Goal: Communication & Community: Answer question/provide support

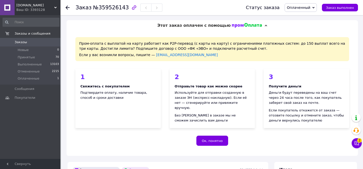
scroll to position [188, 0]
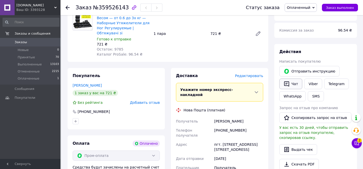
click at [298, 83] on button "Чат" at bounding box center [290, 83] width 23 height 11
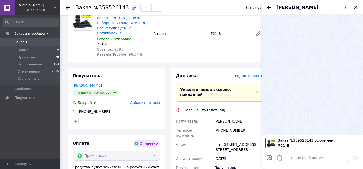
click at [300, 159] on textarea at bounding box center [318, 158] width 62 height 10
type textarea "с"
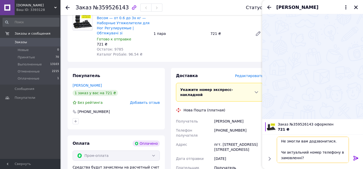
scroll to position [20, 0]
paste textarea "[PHONE_NUMBER]"
type textarea "Вітаю! Це магазин TROLI SHOP! Не змогли вам додзвонитися. Чи актуальний номер т…"
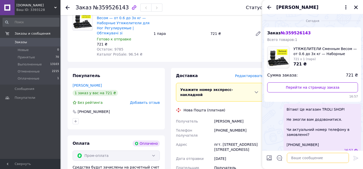
scroll to position [0, 0]
click at [269, 7] on icon "Назад" at bounding box center [269, 7] width 6 height 6
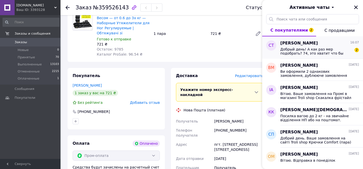
click at [311, 53] on span "Добрый день! А как раз мер подобрать? 74, это хватит что бы сделать переворот и…" at bounding box center [316, 51] width 72 height 8
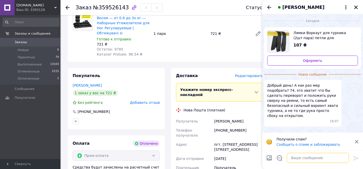
click at [299, 158] on textarea at bounding box center [318, 158] width 62 height 10
type textarea "ч"
type textarea "Вітаю! Це магазин TROLI SHOP!"
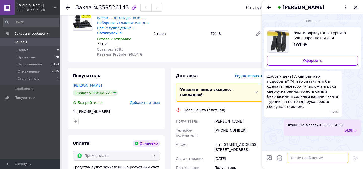
click at [312, 158] on textarea at bounding box center [318, 158] width 62 height 10
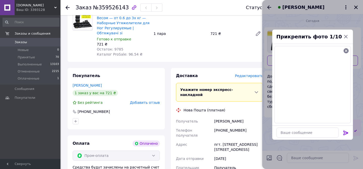
click at [348, 130] on icon at bounding box center [346, 133] width 6 height 6
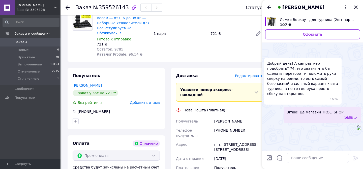
scroll to position [42, 0]
click at [357, 130] on img at bounding box center [359, 128] width 4 height 4
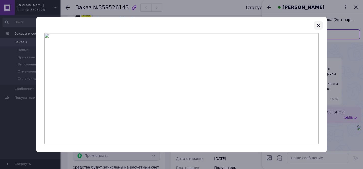
click at [318, 24] on icon "button" at bounding box center [318, 24] width 3 height 3
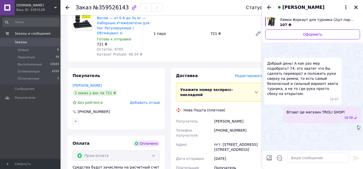
click at [268, 8] on icon "Назад" at bounding box center [269, 7] width 6 height 6
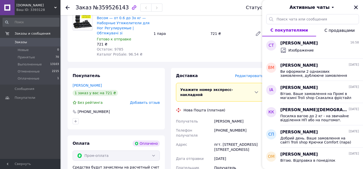
click at [354, 8] on icon "Закрыть" at bounding box center [356, 7] width 5 height 5
